Goal: Task Accomplishment & Management: Manage account settings

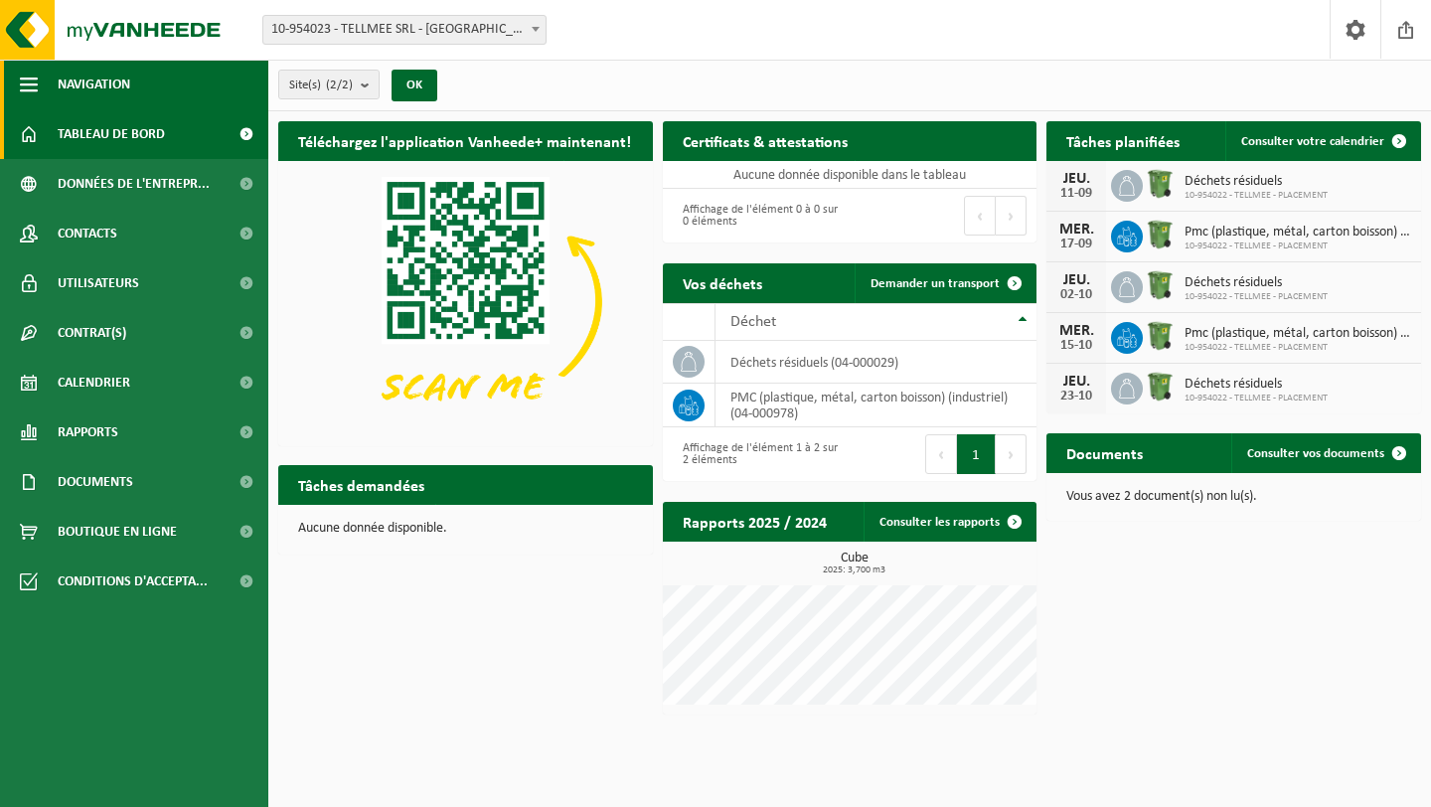
click at [28, 86] on span "button" at bounding box center [29, 85] width 18 height 50
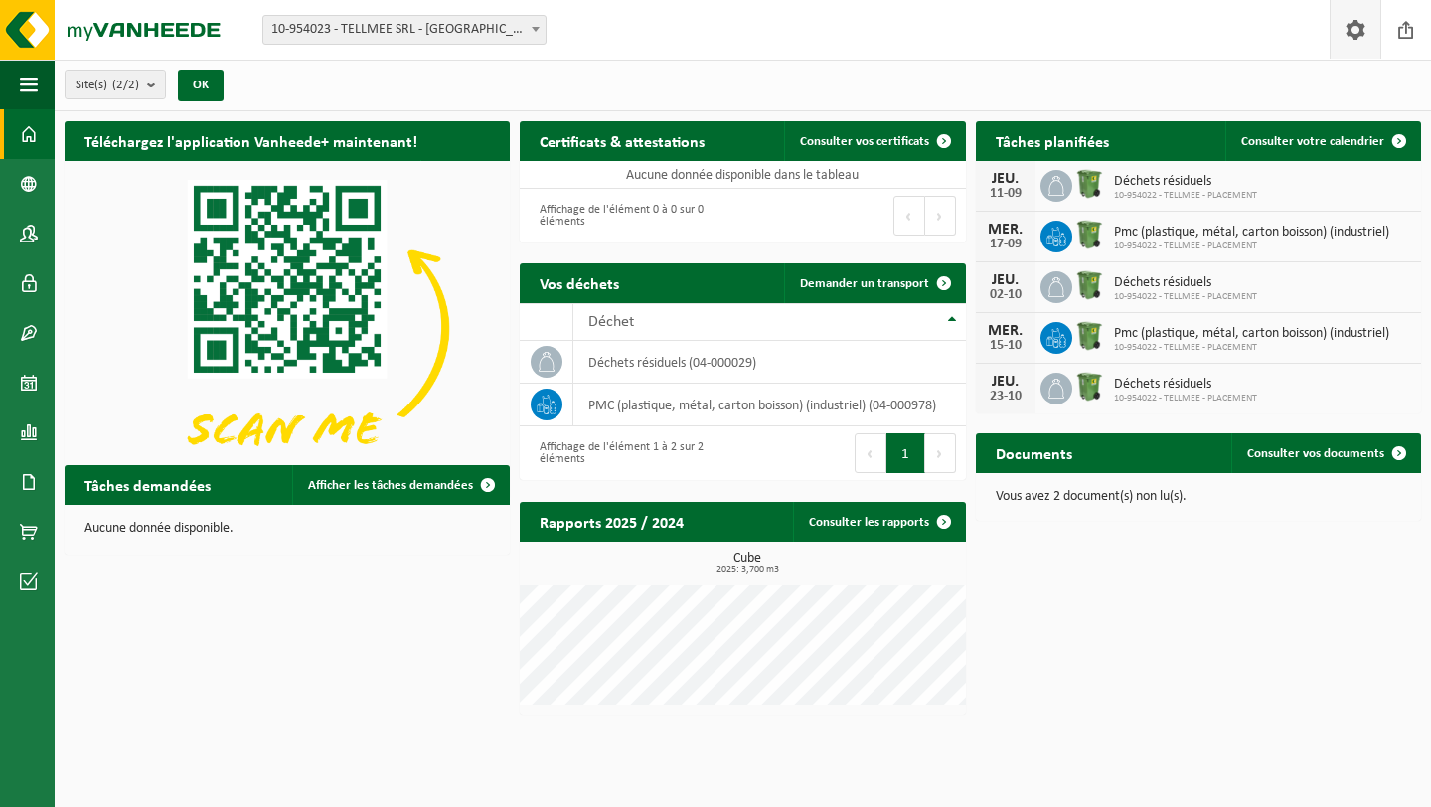
click at [1053, 24] on span at bounding box center [1355, 29] width 30 height 59
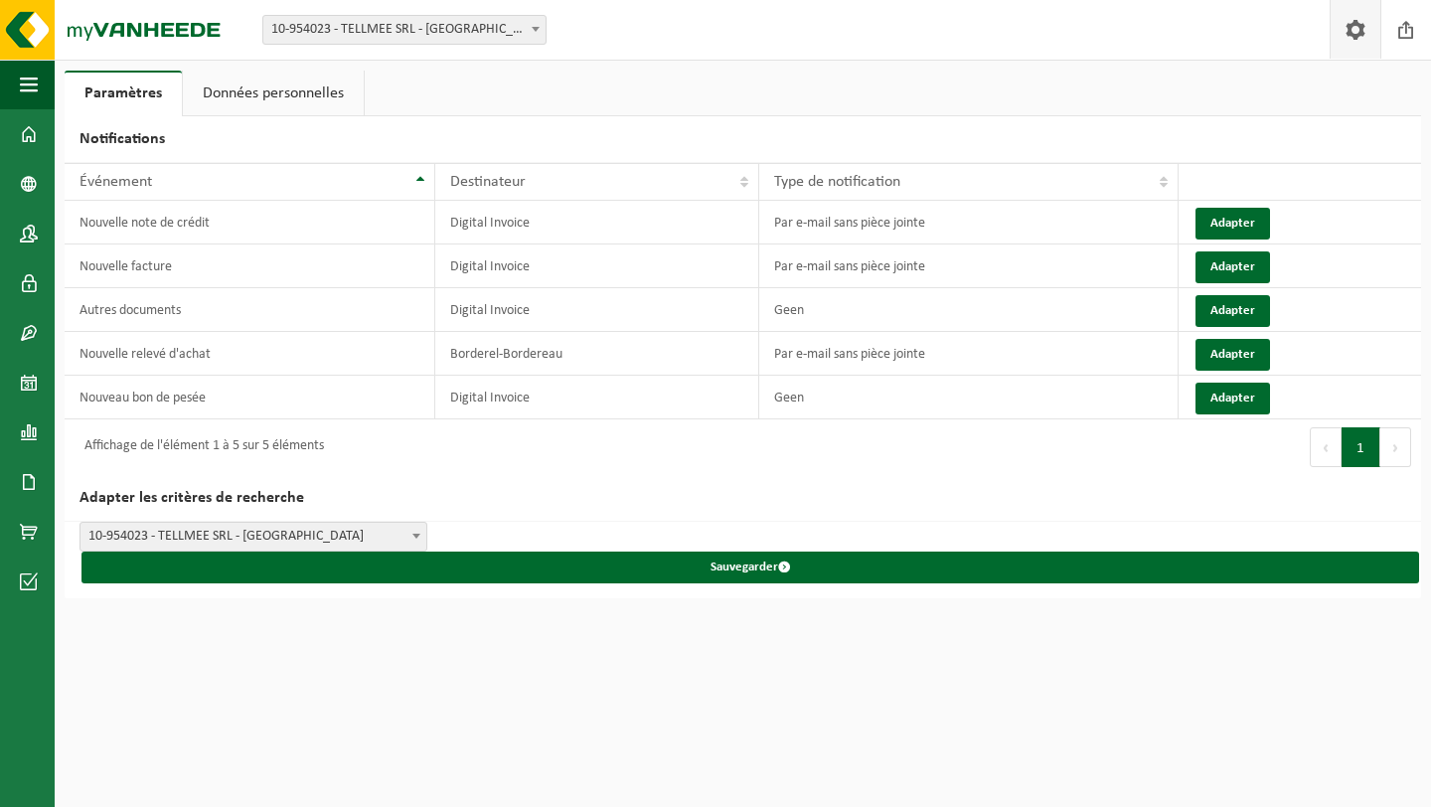
click at [1368, 24] on span at bounding box center [1355, 29] width 30 height 59
click at [323, 537] on span "10-954023 - TELLMEE SRL - [GEOGRAPHIC_DATA]" at bounding box center [253, 537] width 346 height 28
click at [311, 88] on link "Données personnelles" at bounding box center [273, 94] width 181 height 46
